Goal: Task Accomplishment & Management: Manage account settings

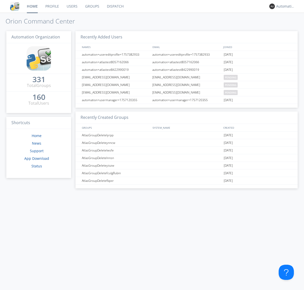
click at [115, 6] on link "Dispatch" at bounding box center [115, 6] width 24 height 13
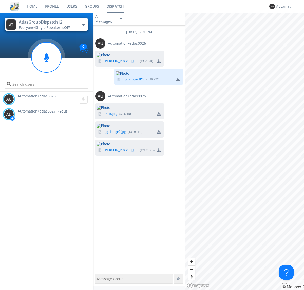
scroll to position [252, 0]
click at [284, 6] on div "Automation+atlas0027" at bounding box center [285, 6] width 19 height 5
click at [288, 27] on div "Log Out" at bounding box center [288, 26] width 26 height 9
